Goal: Task Accomplishment & Management: Use online tool/utility

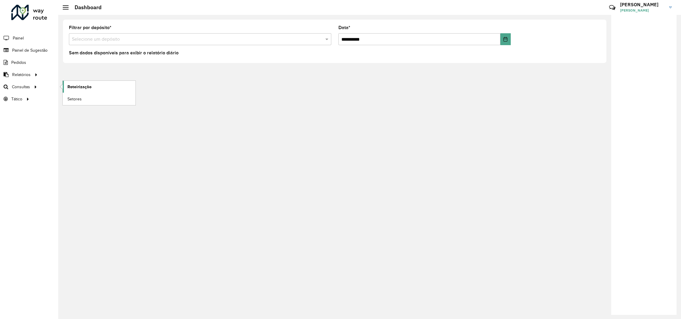
click at [76, 89] on span "Roteirização" at bounding box center [79, 87] width 24 height 6
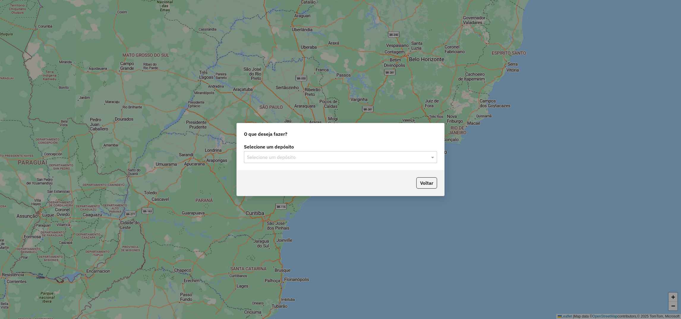
click at [265, 152] on div "Selecione um depósito" at bounding box center [340, 157] width 193 height 12
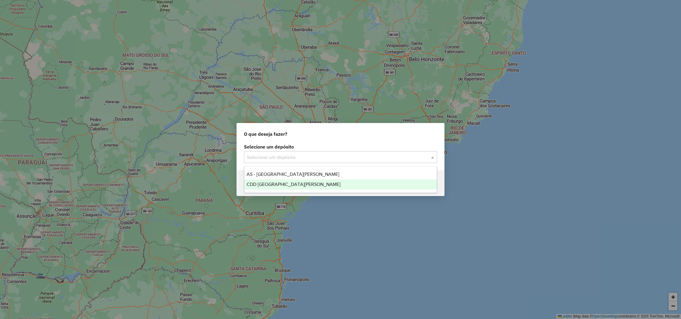
click at [254, 183] on span "CDD [GEOGRAPHIC_DATA]" at bounding box center [294, 184] width 94 height 5
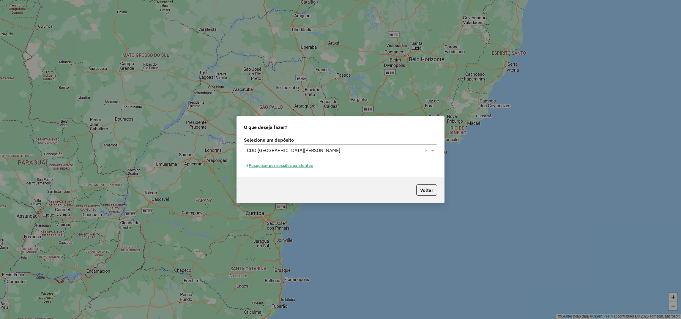
click at [264, 166] on button "Pesquisar por sessões existentes" at bounding box center [280, 165] width 72 height 9
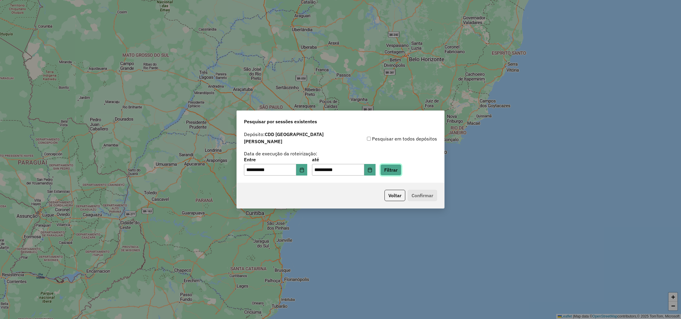
click at [398, 168] on button "Filtrar" at bounding box center [390, 169] width 21 height 11
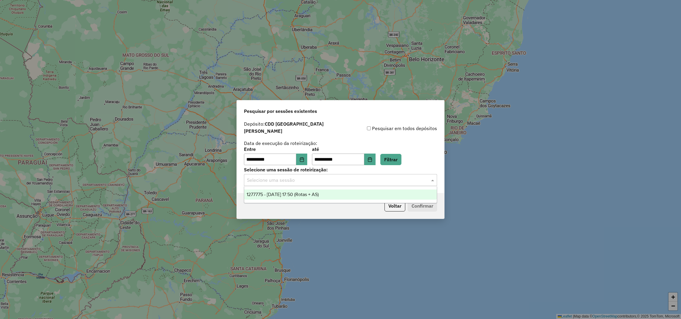
click at [286, 177] on input "text" at bounding box center [334, 180] width 175 height 7
drag, startPoint x: 266, startPoint y: 193, endPoint x: 275, endPoint y: 194, distance: 9.5
click at [269, 193] on span "1277775 - 18/09/2025 17:50 (Rotas + AS)" at bounding box center [283, 194] width 72 height 5
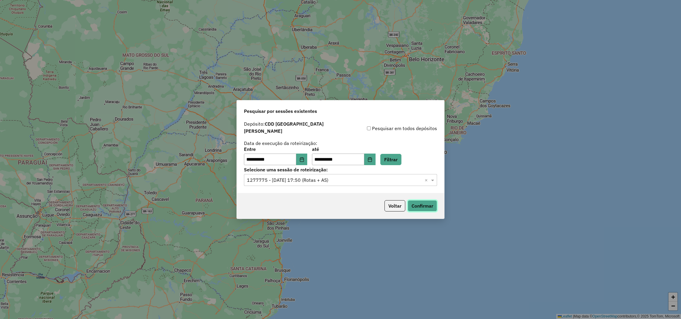
click at [411, 204] on button "Confirmar" at bounding box center [422, 205] width 29 height 11
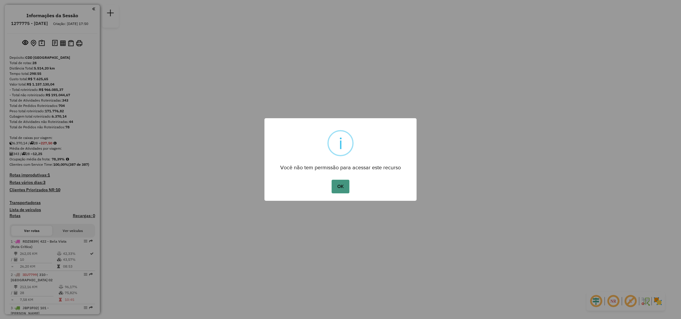
click at [344, 184] on button "OK" at bounding box center [341, 187] width 18 height 14
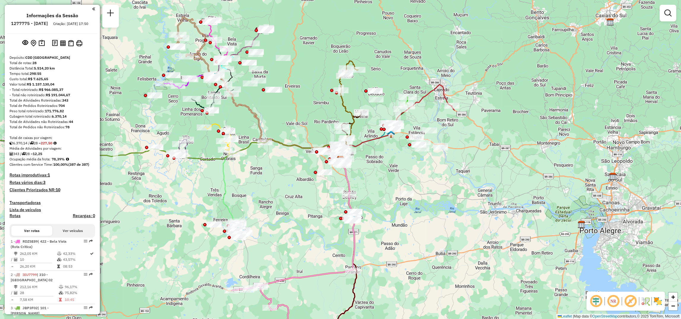
select select "**********"
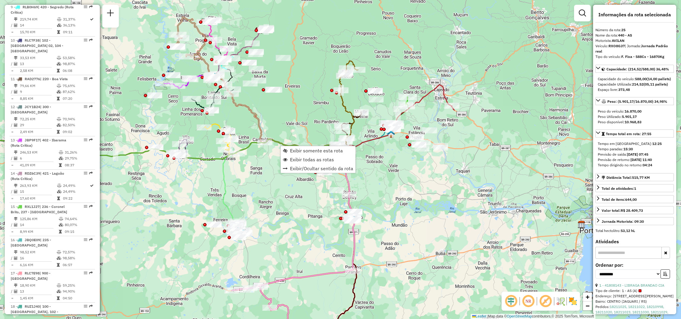
scroll to position [958, 0]
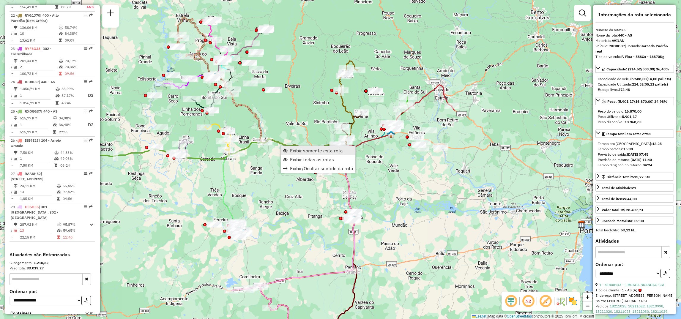
click at [299, 153] on span "Exibir somente esta rota" at bounding box center [316, 150] width 53 height 5
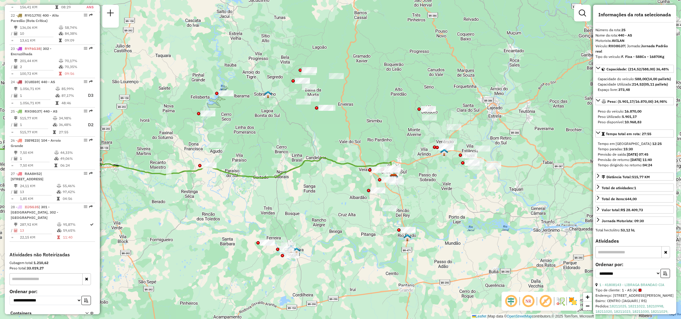
drag, startPoint x: 386, startPoint y: 195, endPoint x: 198, endPoint y: 185, distance: 188.4
click at [198, 185] on div "Janela de atendimento Grade de atendimento Capacidade Transportadoras Veículos …" at bounding box center [340, 159] width 681 height 319
